Goal: Task Accomplishment & Management: Manage account settings

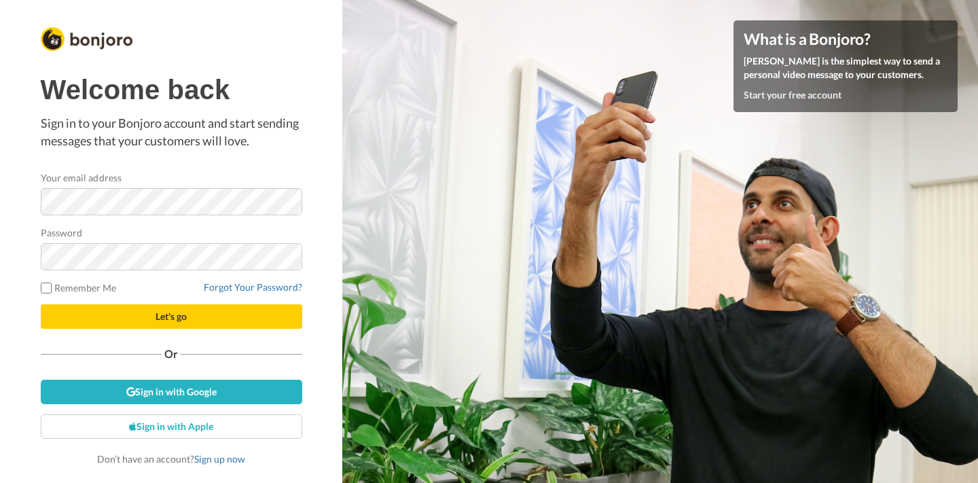
click at [45, 362] on div "Welcome back Sign in to your Bonjoro account and start sending messages that yo…" at bounding box center [171, 270] width 261 height 390
click at [272, 286] on link "Forgot Your Password?" at bounding box center [253, 287] width 98 height 12
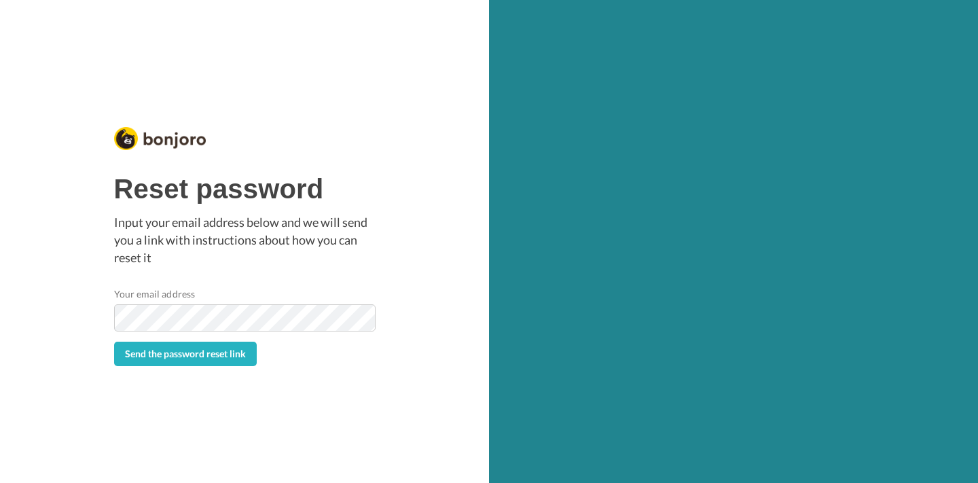
click at [114, 342] on button "Send the password reset link" at bounding box center [185, 354] width 143 height 24
